Goal: Find contact information: Find contact information

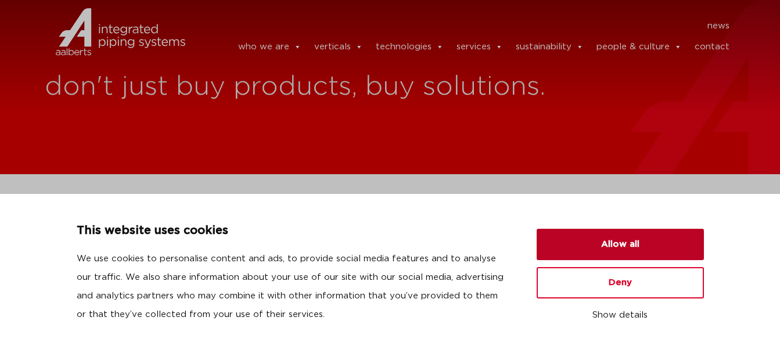
click at [613, 234] on button "Allow all" at bounding box center [620, 244] width 167 height 31
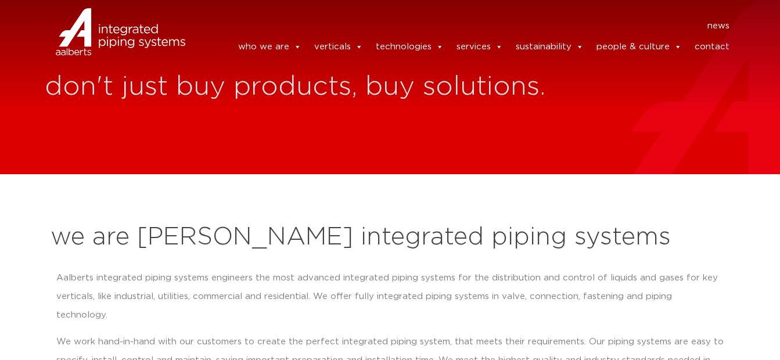
click at [714, 48] on link "contact" at bounding box center [712, 46] width 35 height 23
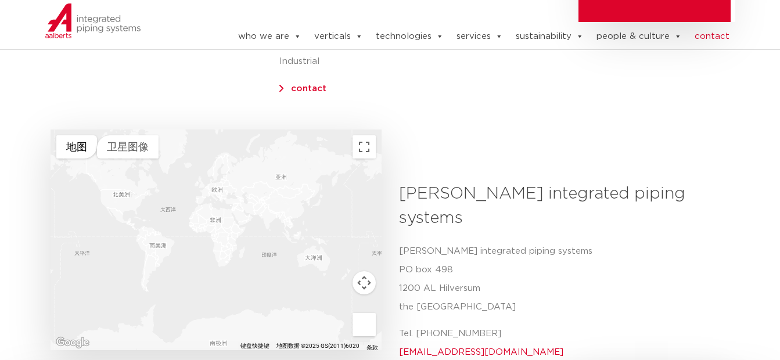
scroll to position [407, 0]
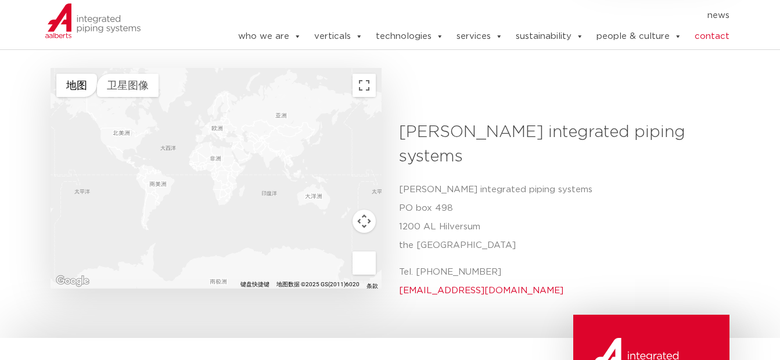
drag, startPoint x: 417, startPoint y: 227, endPoint x: 530, endPoint y: 227, distance: 113.9
click at [530, 263] on p "Tel. [PHONE_NUMBER] [EMAIL_ADDRESS][DOMAIN_NAME]" at bounding box center [560, 281] width 322 height 37
copy p "[PHONE_NUMBER]"
